Goal: Task Accomplishment & Management: Use online tool/utility

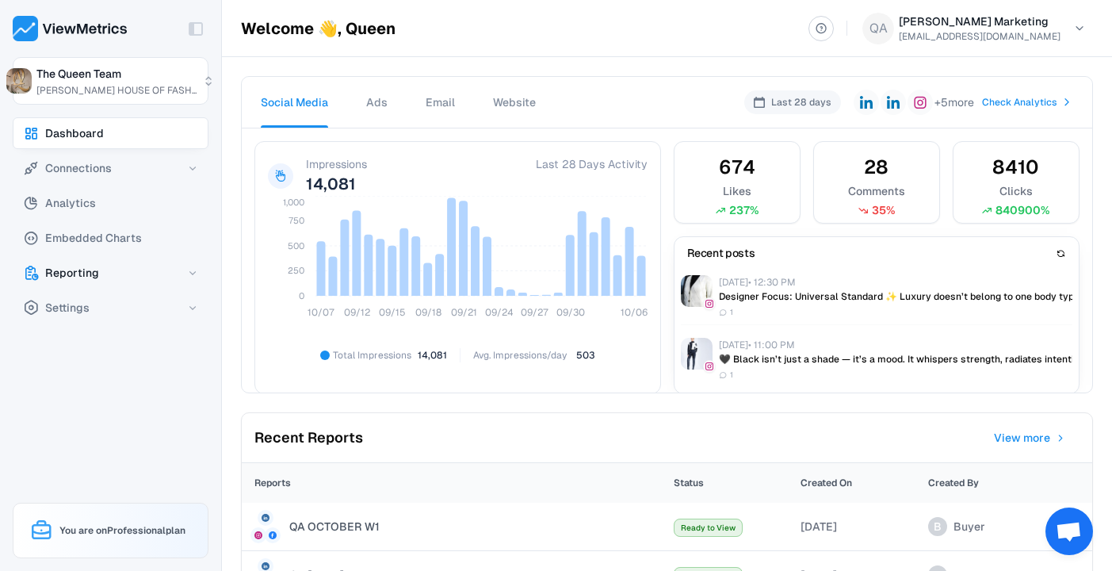
click at [189, 271] on icon "button" at bounding box center [192, 272] width 11 height 11
click at [77, 341] on span "Templates" at bounding box center [79, 340] width 55 height 19
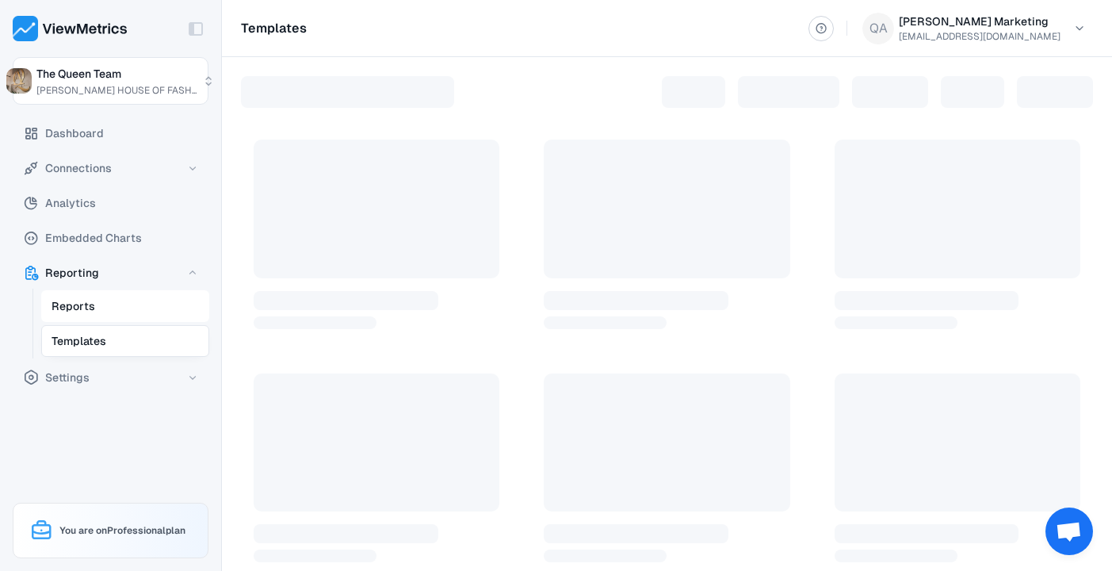
click at [82, 305] on span "Reports" at bounding box center [74, 306] width 44 height 19
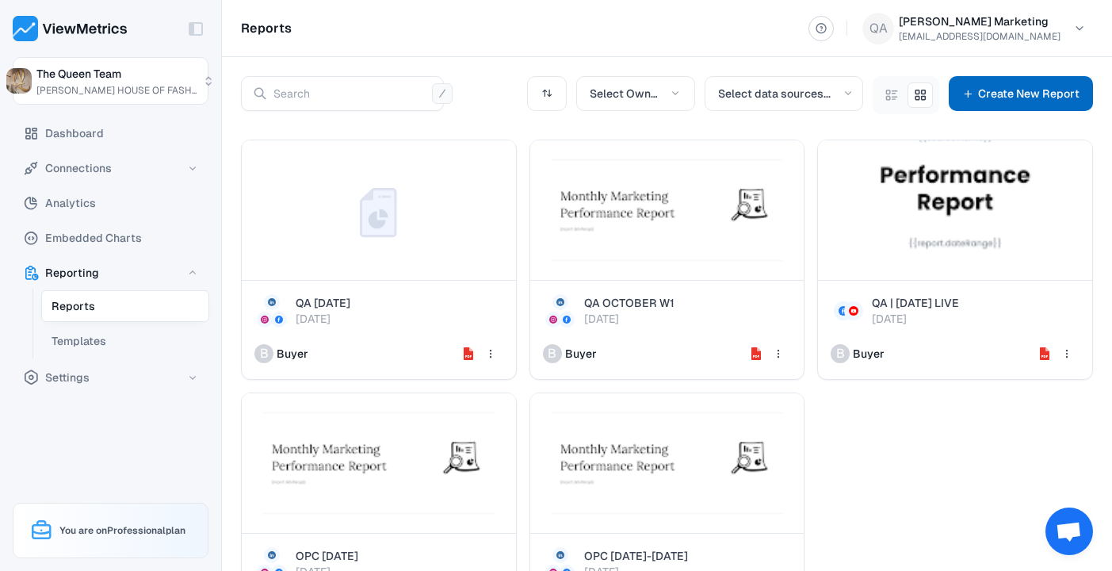
click at [1047, 95] on span "Create New Report" at bounding box center [1028, 93] width 101 height 19
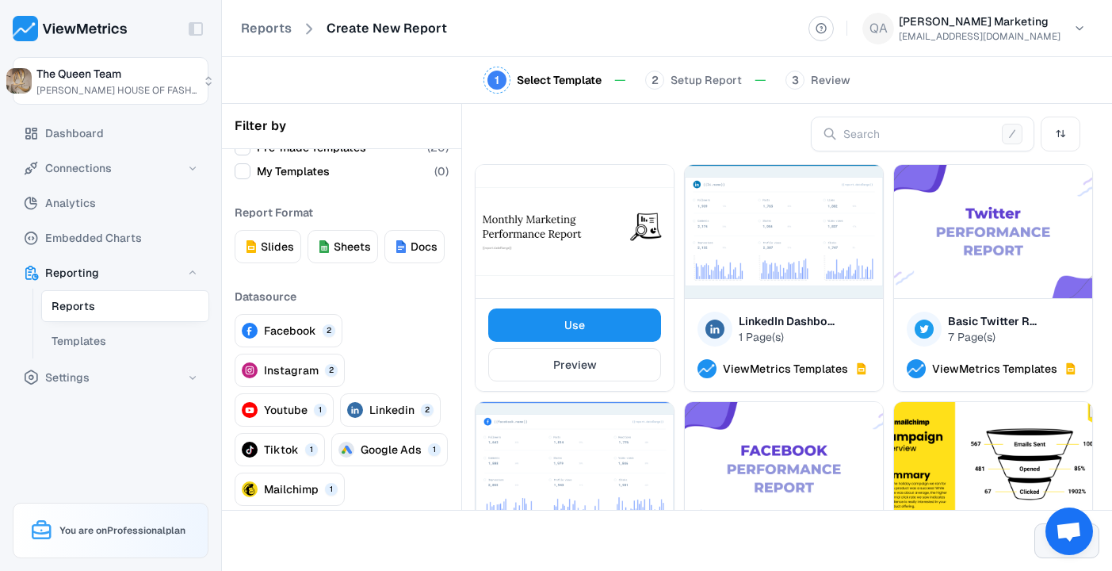
scroll to position [55, 0]
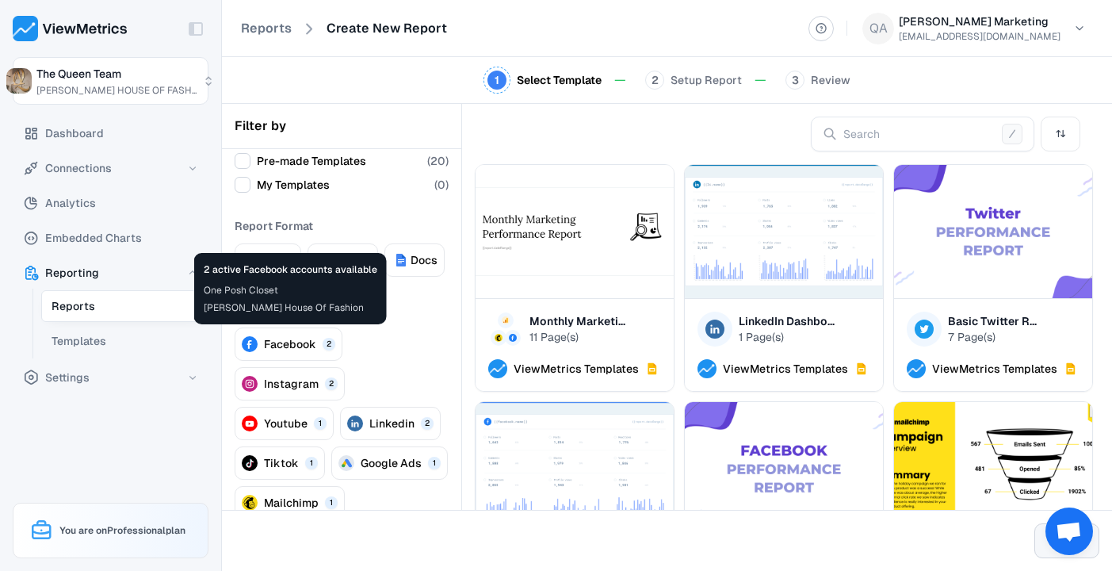
click at [257, 336] on icon at bounding box center [250, 344] width 16 height 16
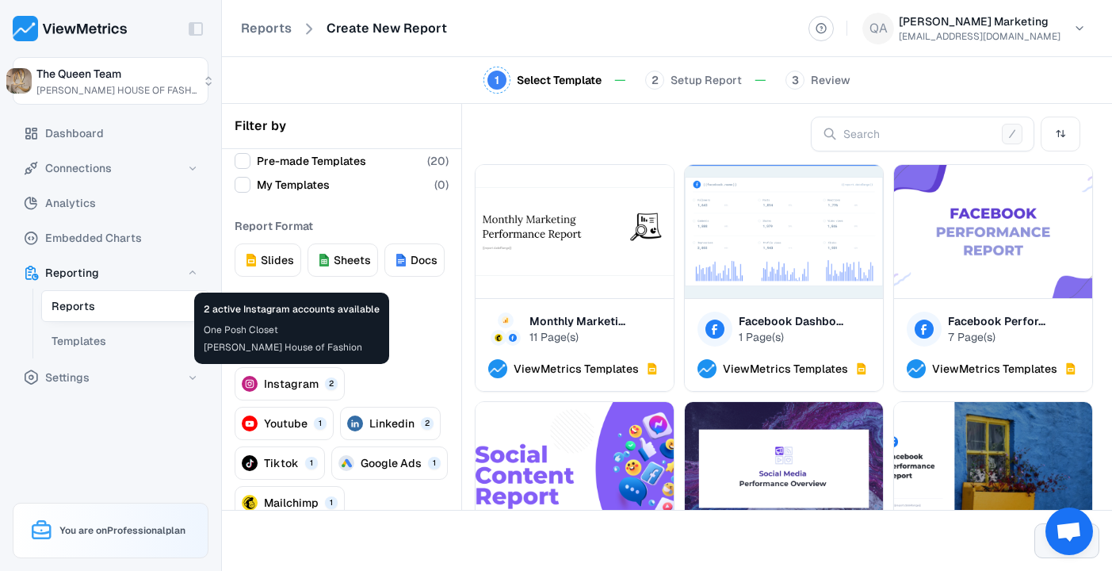
click at [279, 369] on button "Instagram 2" at bounding box center [290, 383] width 110 height 33
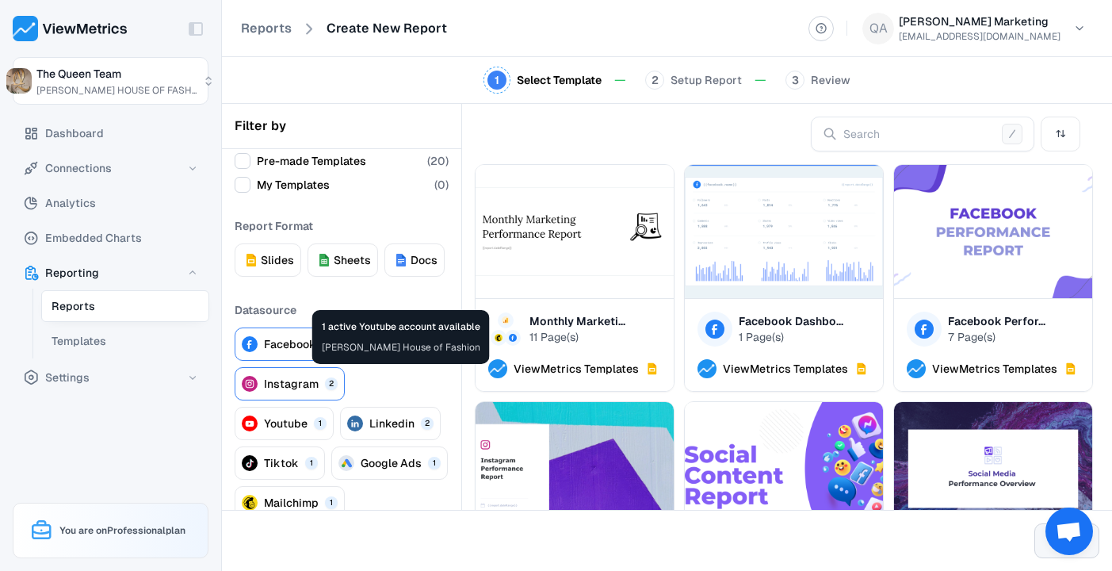
click at [334, 407] on button "Youtube 1" at bounding box center [284, 423] width 99 height 33
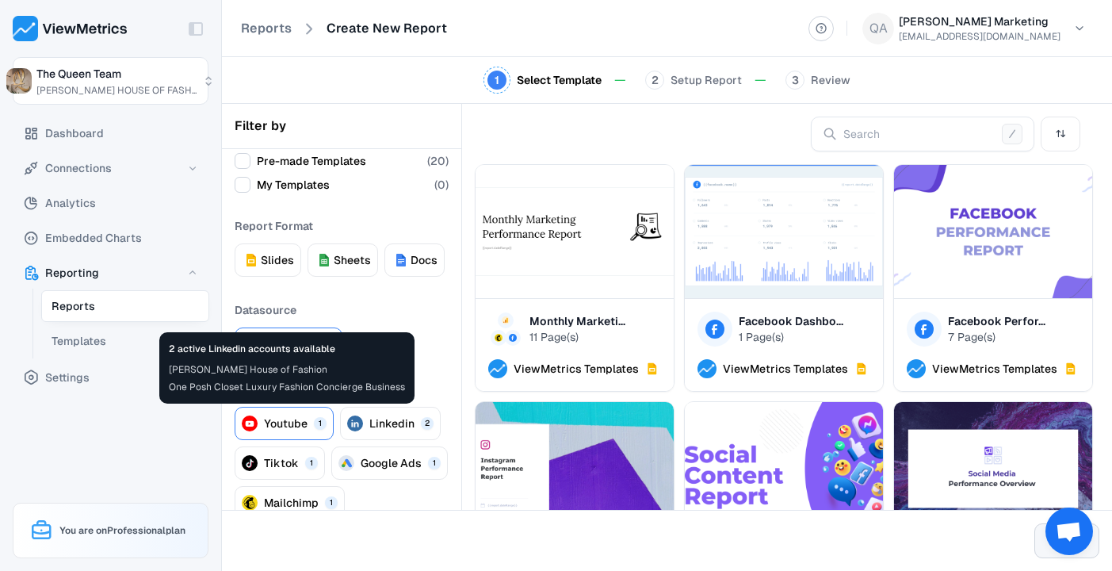
click at [340, 432] on button "Linkedin 2" at bounding box center [390, 423] width 101 height 33
